Goal: Task Accomplishment & Management: Manage account settings

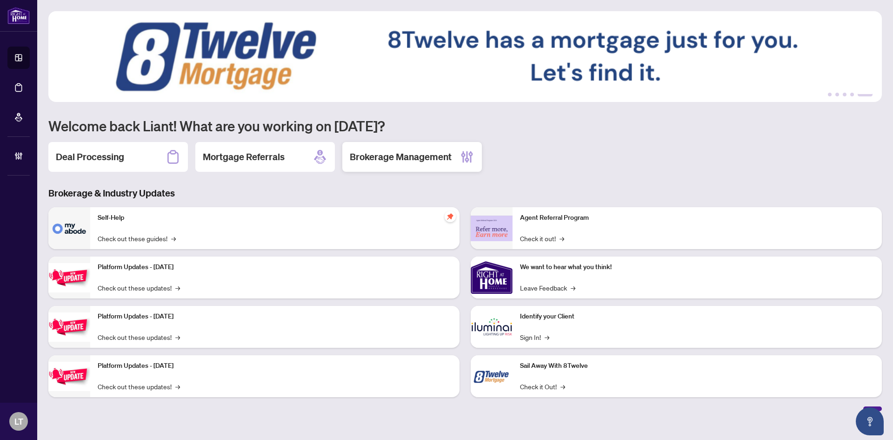
click at [394, 165] on div "Brokerage Management" at bounding box center [412, 157] width 140 height 30
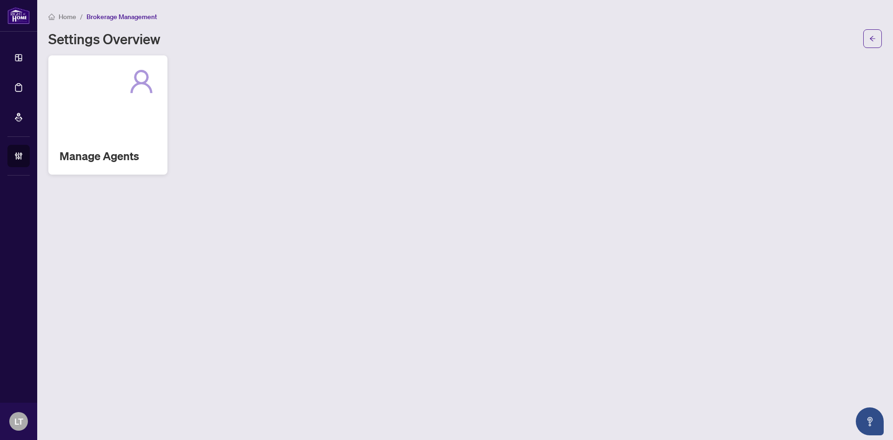
click at [114, 116] on div "Manage Agents" at bounding box center [107, 114] width 119 height 119
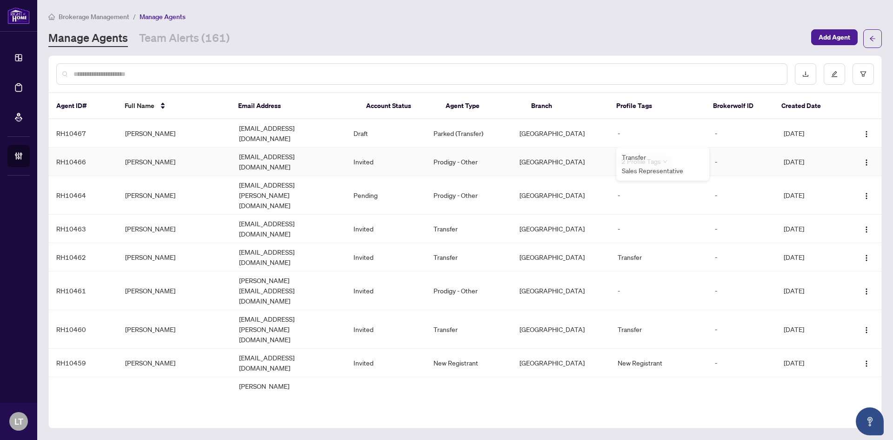
click at [665, 154] on div "Transfer" at bounding box center [663, 157] width 82 height 10
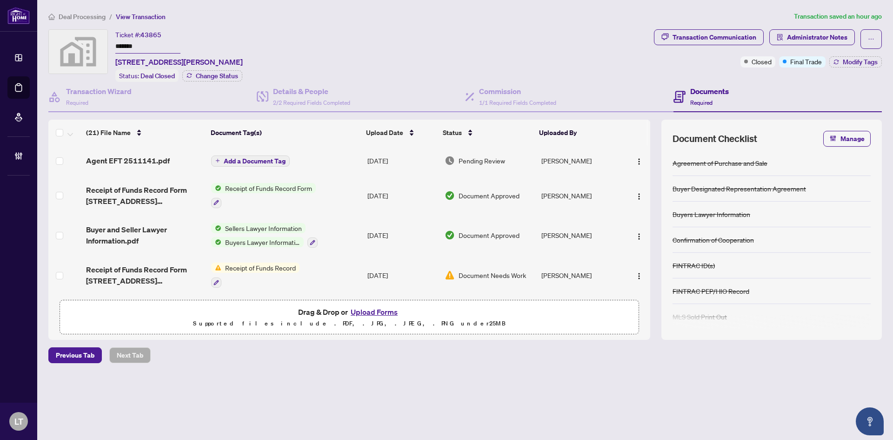
click at [60, 17] on span "Deal Processing" at bounding box center [82, 17] width 47 height 8
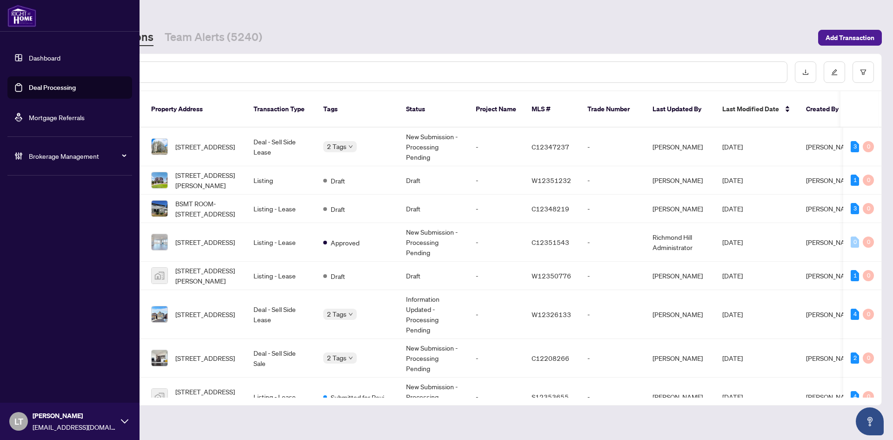
click at [29, 55] on link "Dashboard" at bounding box center [45, 57] width 32 height 8
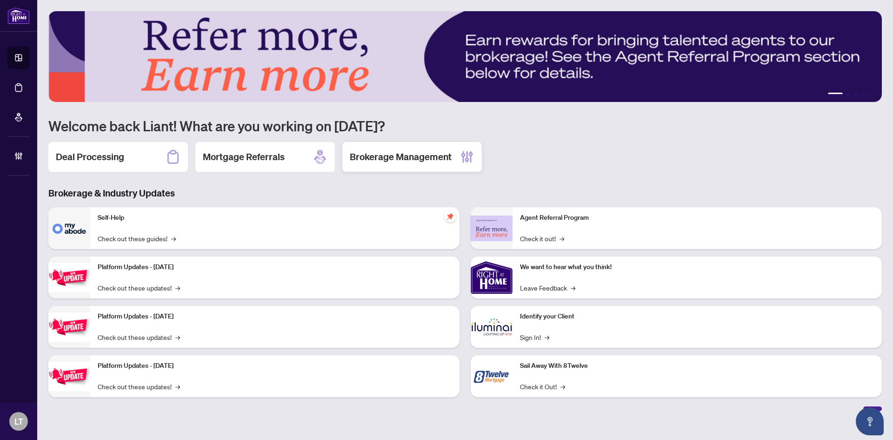
click at [416, 157] on h2 "Brokerage Management" at bounding box center [401, 156] width 102 height 13
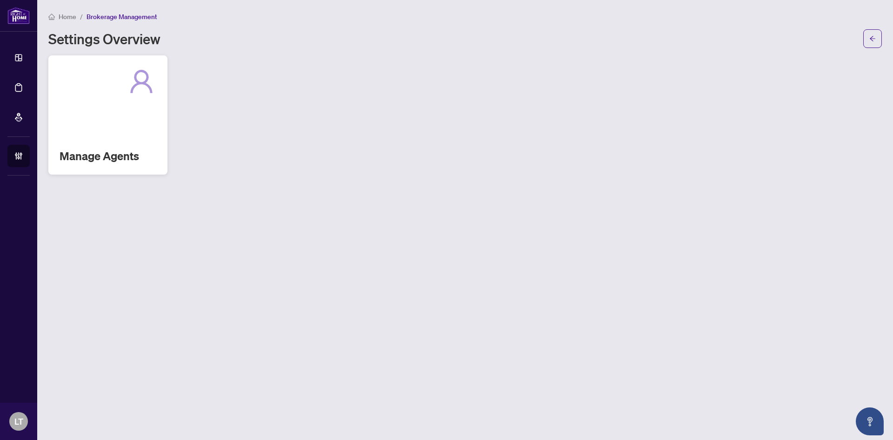
click at [157, 116] on div "Manage Agents" at bounding box center [107, 114] width 119 height 119
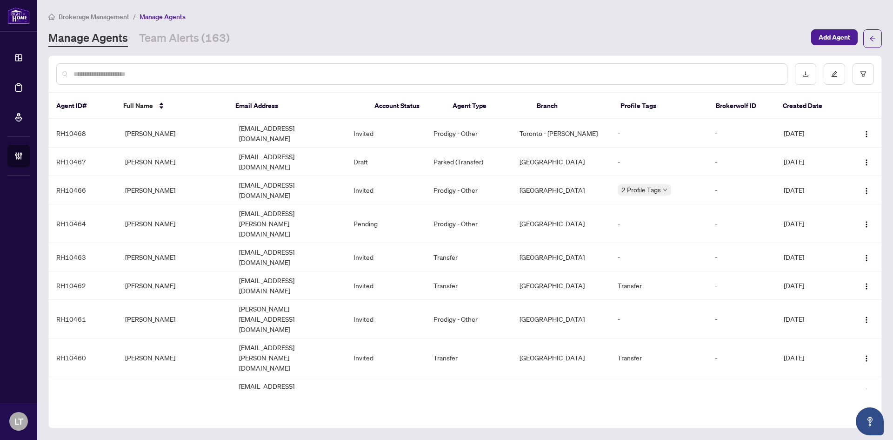
click at [117, 77] on div at bounding box center [421, 73] width 731 height 21
click at [117, 77] on input "text" at bounding box center [426, 74] width 706 height 10
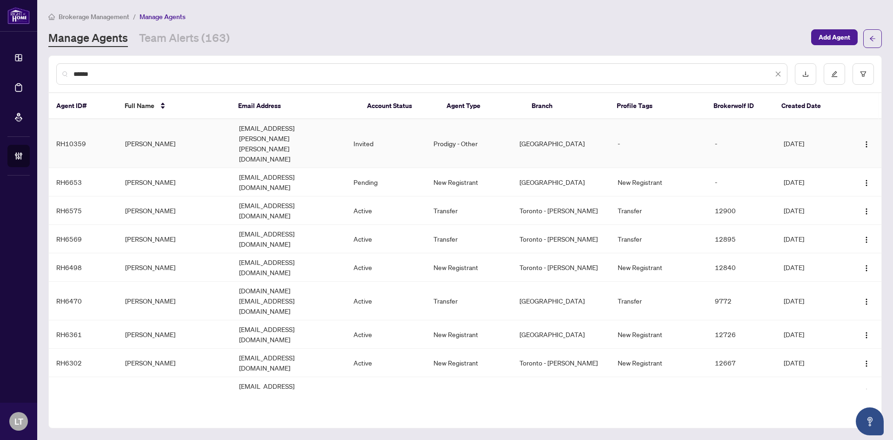
type input "******"
click at [344, 134] on td "[EMAIL_ADDRESS][PERSON_NAME][PERSON_NAME][DOMAIN_NAME]" at bounding box center [289, 143] width 114 height 49
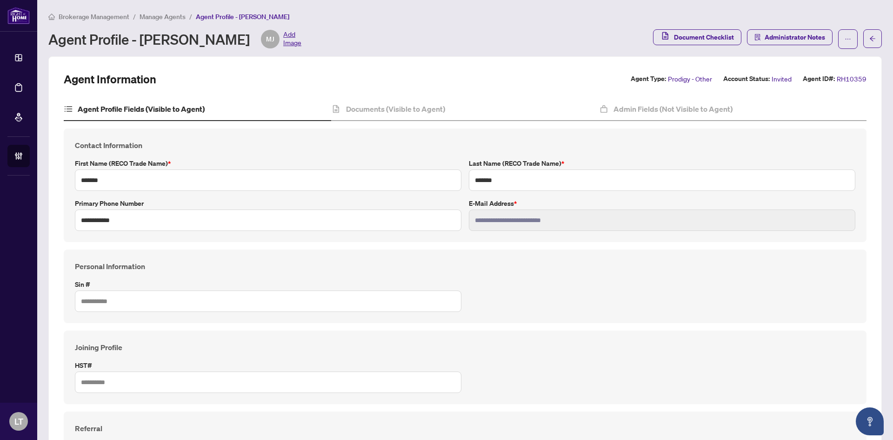
click at [155, 17] on span "Manage Agents" at bounding box center [163, 17] width 46 height 8
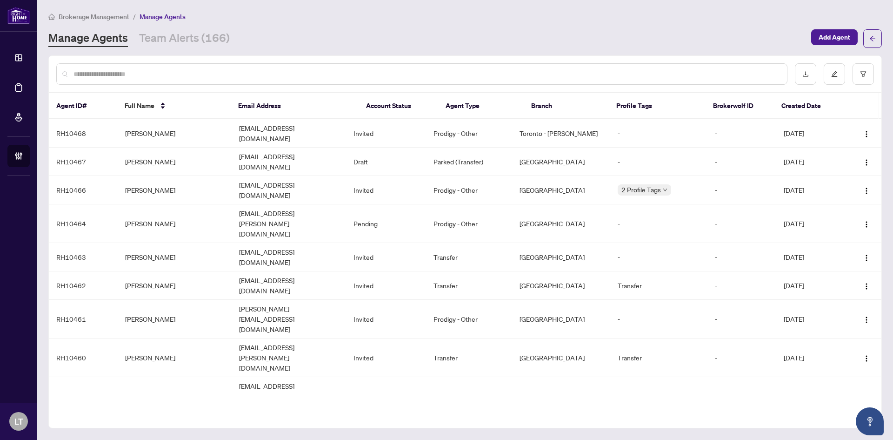
click at [133, 74] on input "text" at bounding box center [426, 74] width 706 height 10
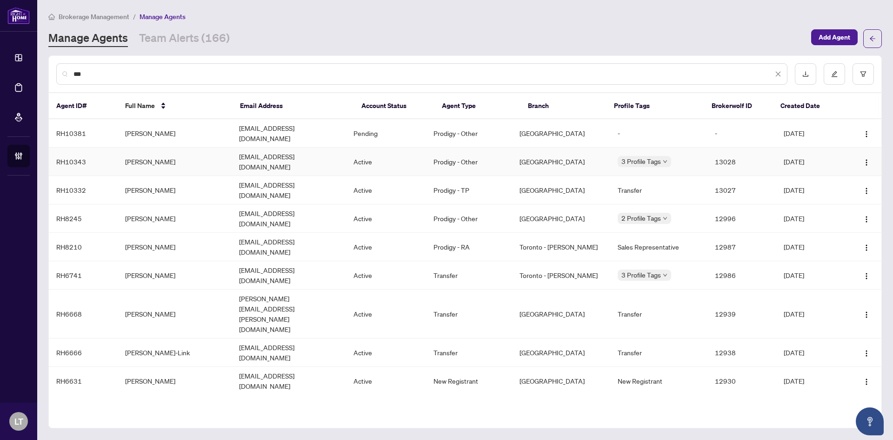
type input "***"
click at [153, 154] on td "[PERSON_NAME]" at bounding box center [175, 161] width 114 height 28
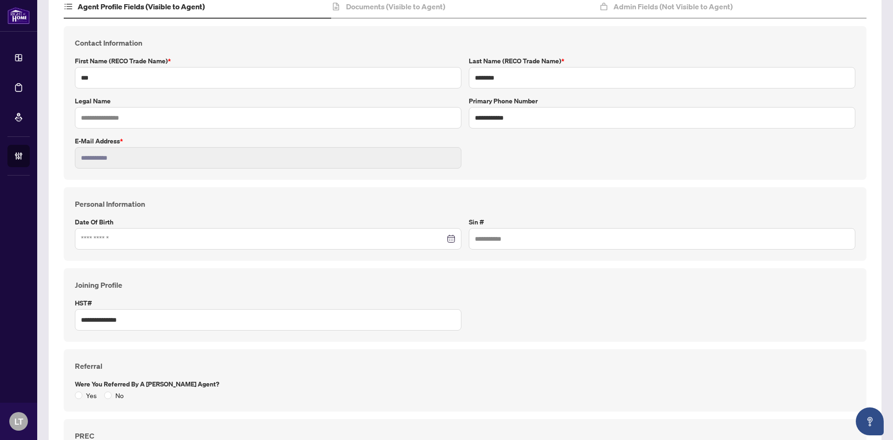
scroll to position [140, 0]
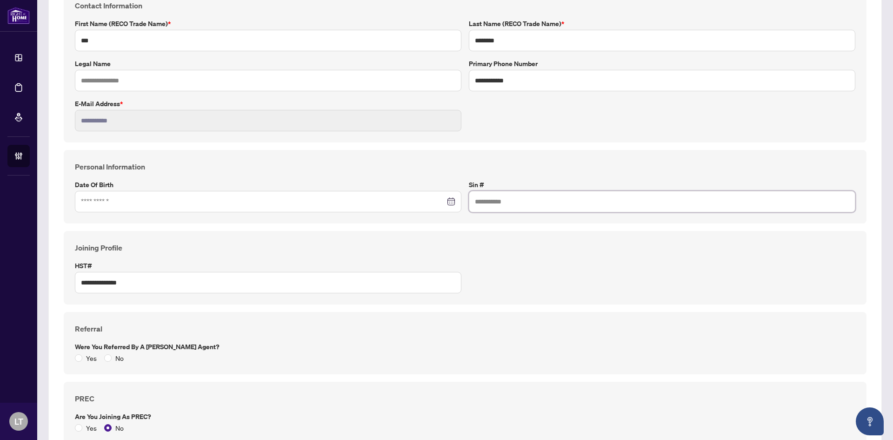
click at [582, 199] on input "text" at bounding box center [662, 201] width 387 height 21
type input "*"
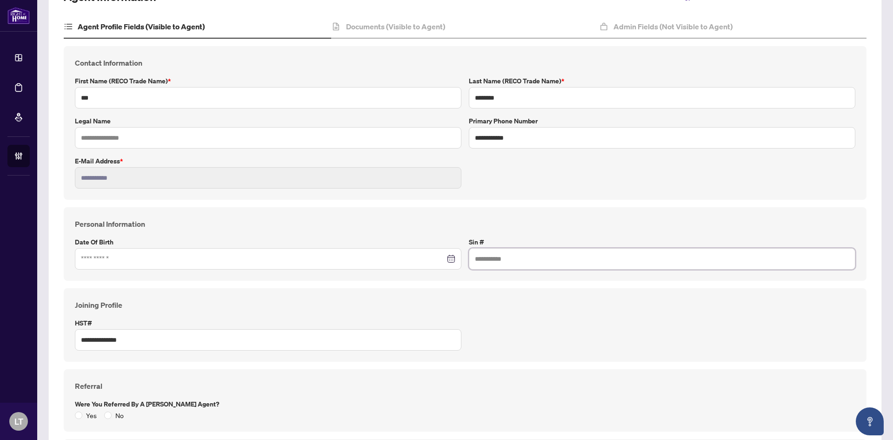
scroll to position [0, 0]
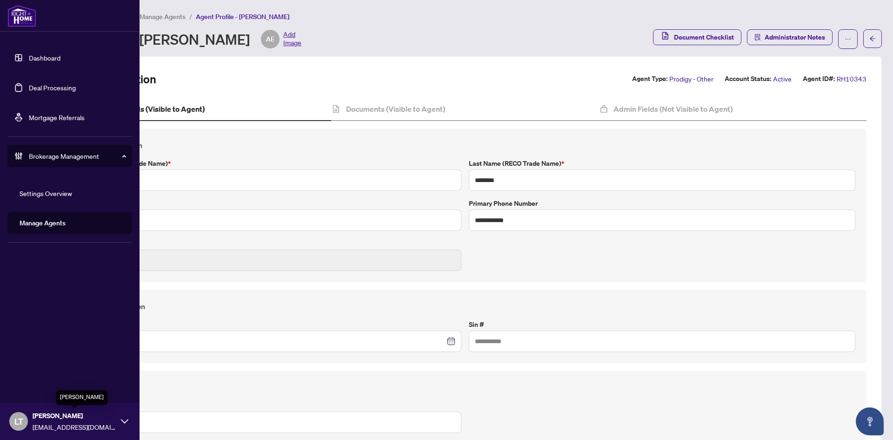
click at [53, 415] on span "[PERSON_NAME]" at bounding box center [75, 415] width 84 height 10
click at [34, 387] on span "Logout" at bounding box center [37, 385] width 21 height 15
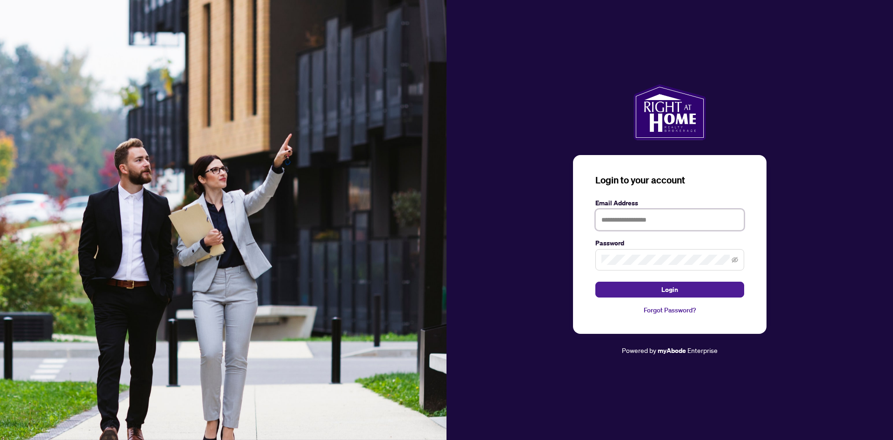
type input "**********"
